Goal: Navigation & Orientation: Go to known website

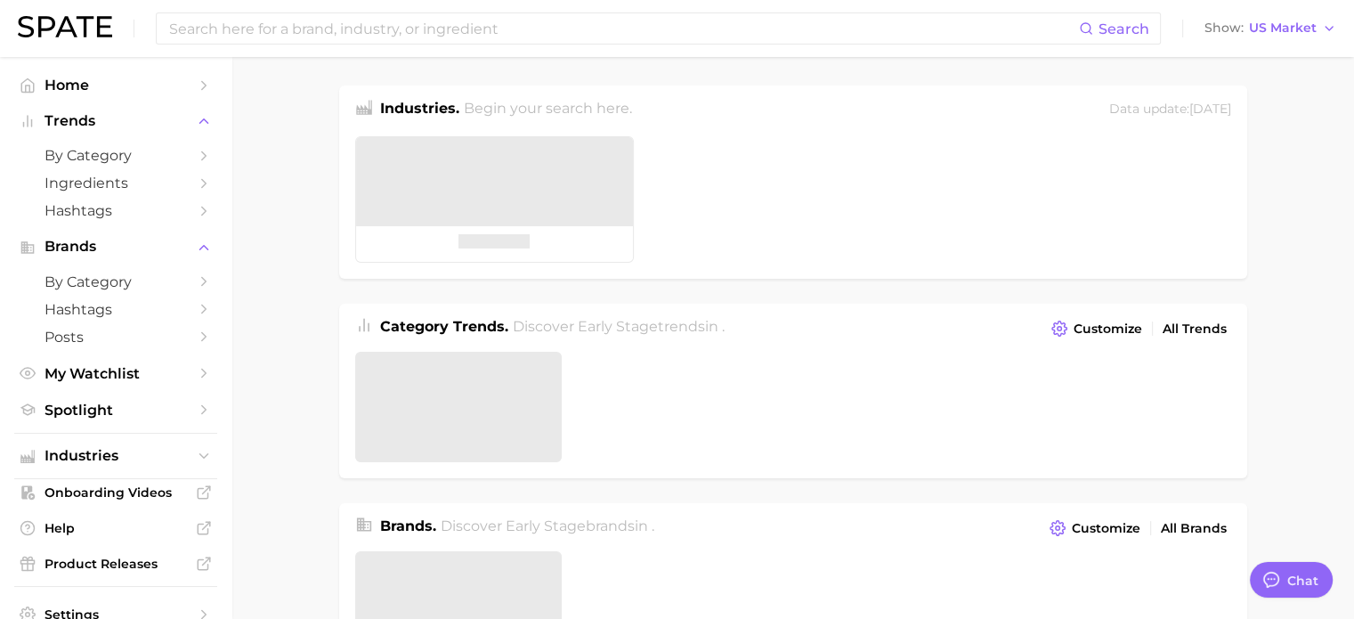
type textarea "x"
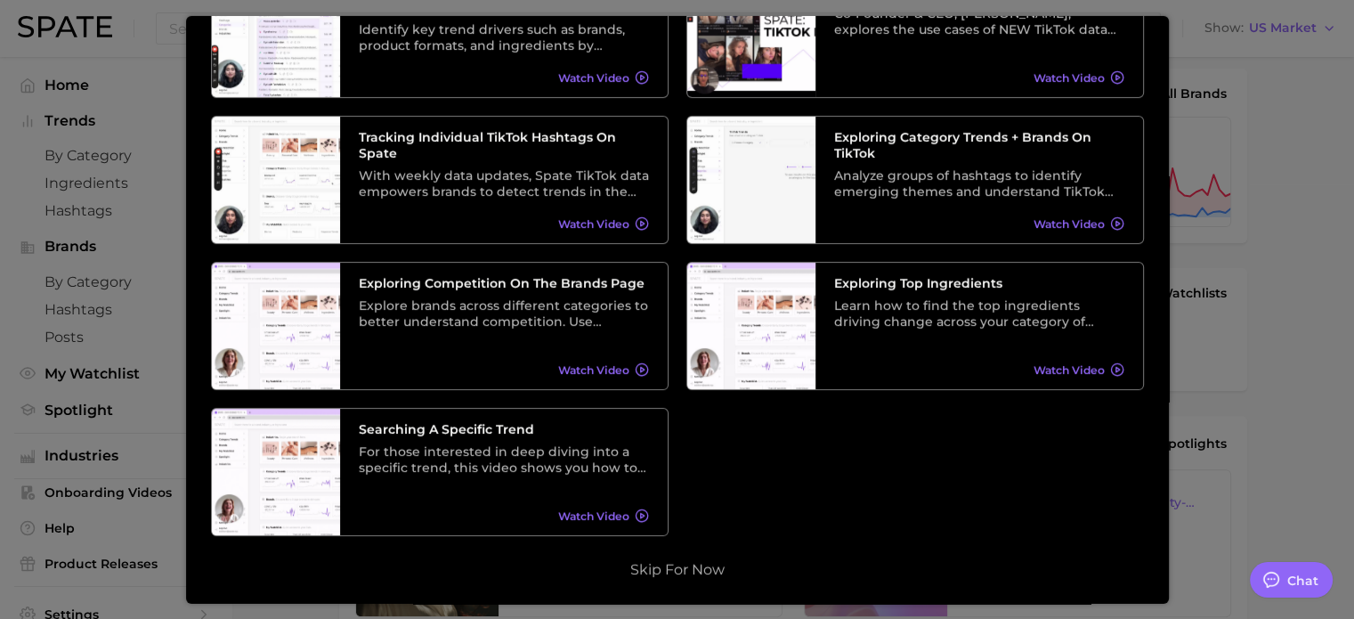
scroll to position [445, 0]
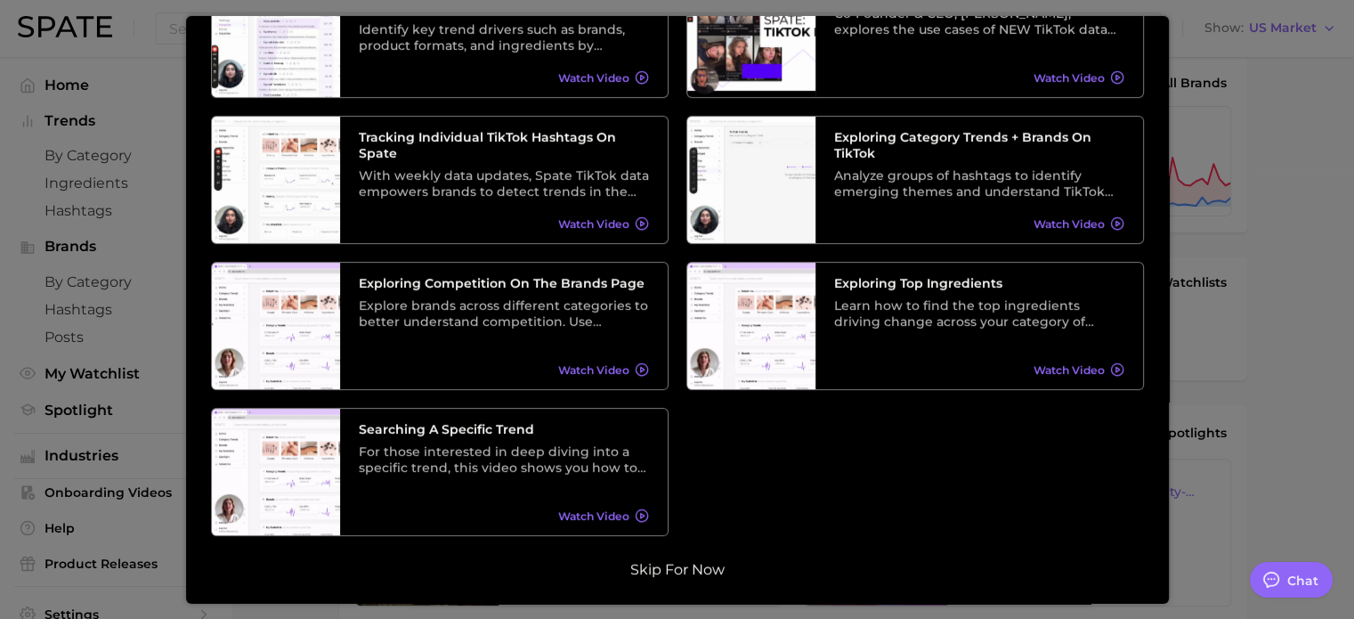
click at [686, 574] on button "Skip for now" at bounding box center [677, 570] width 105 height 18
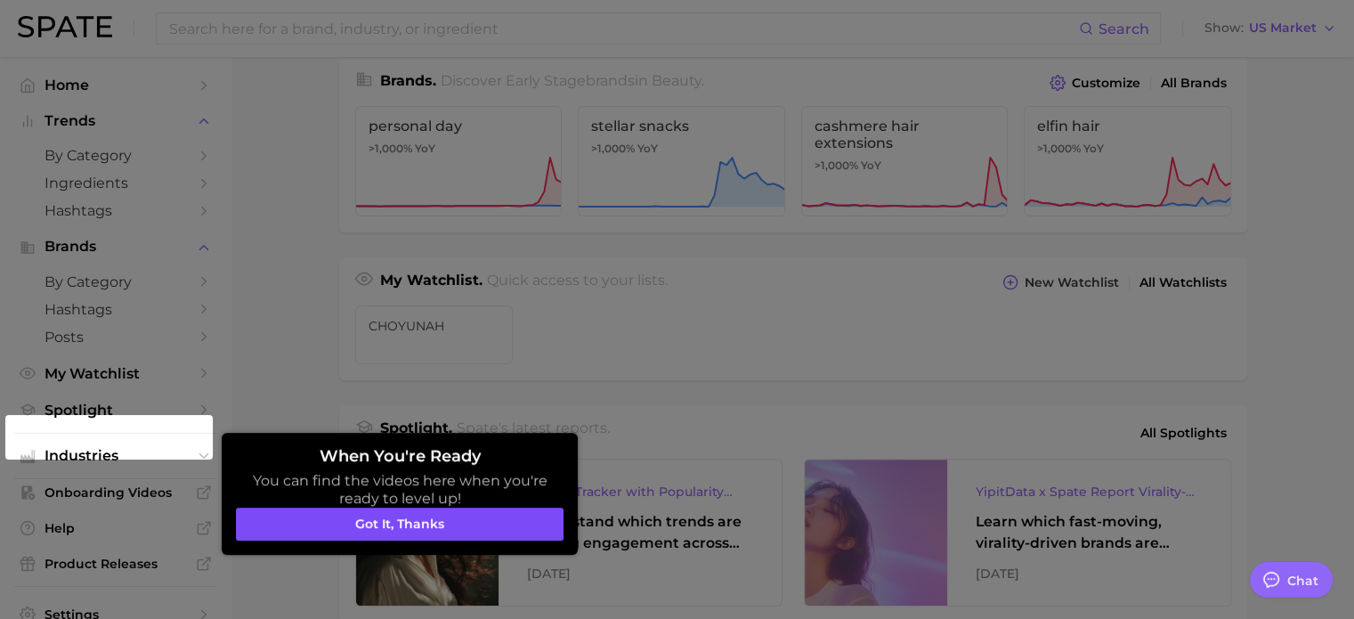
click at [472, 528] on button "Got it, thanks" at bounding box center [400, 525] width 328 height 34
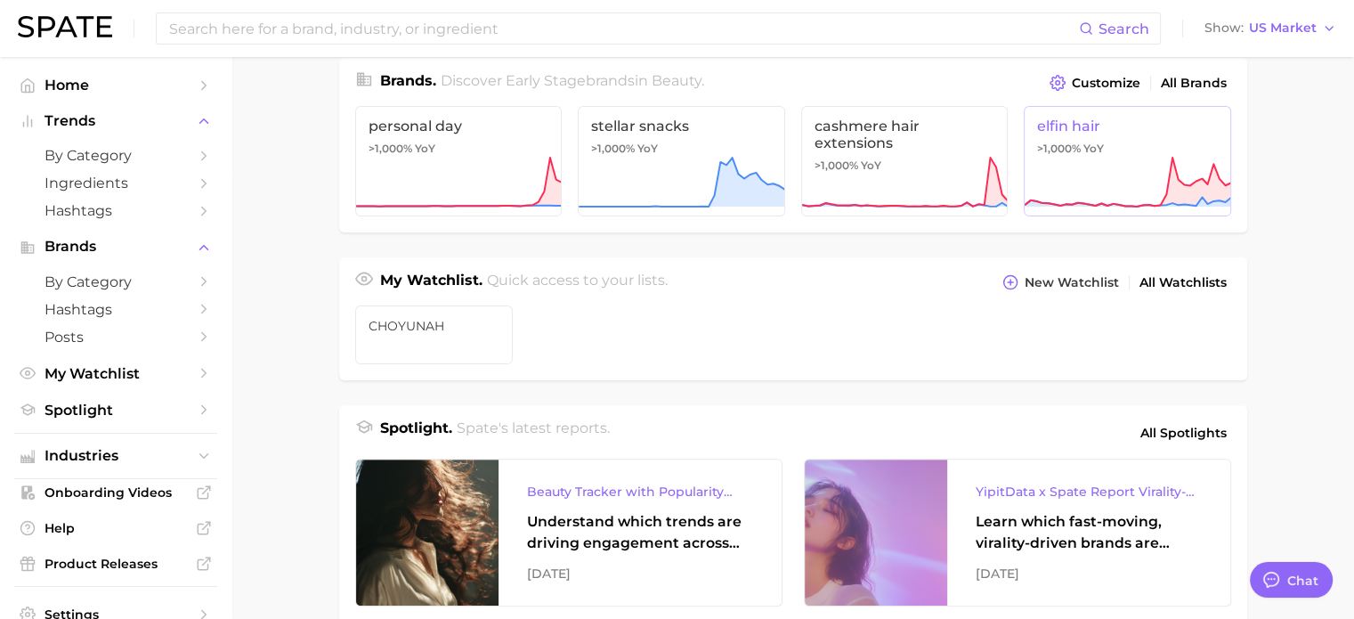
scroll to position [89, 0]
